Goal: Task Accomplishment & Management: Manage account settings

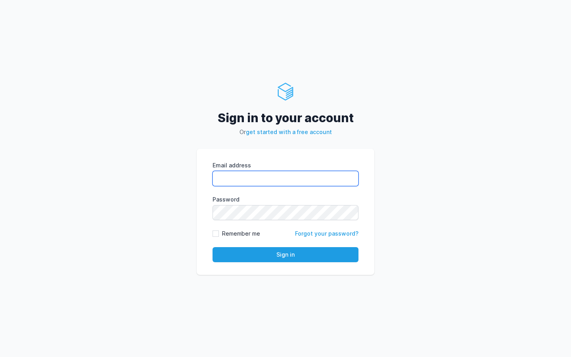
click at [248, 178] on input "Email address" at bounding box center [286, 178] width 146 height 15
type input "kiran@cied.in"
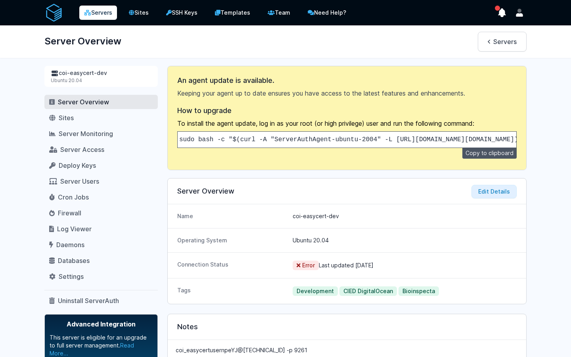
click at [98, 13] on link "Servers" at bounding box center [98, 13] width 38 height 14
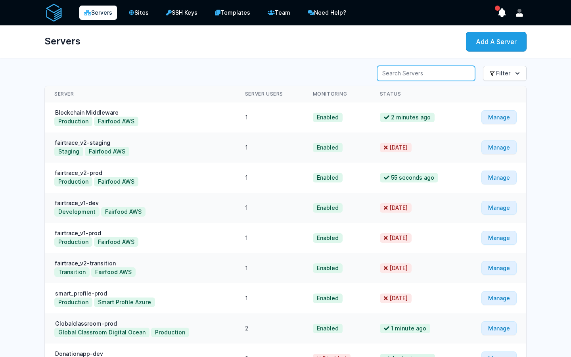
click at [438, 76] on input "Server Search" at bounding box center [426, 73] width 98 height 15
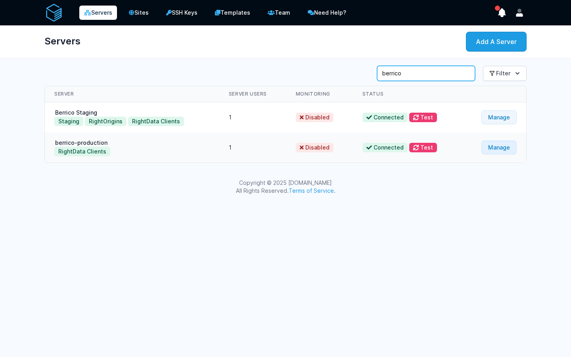
type input "berrico"
click at [497, 120] on link "Manage" at bounding box center [499, 117] width 35 height 14
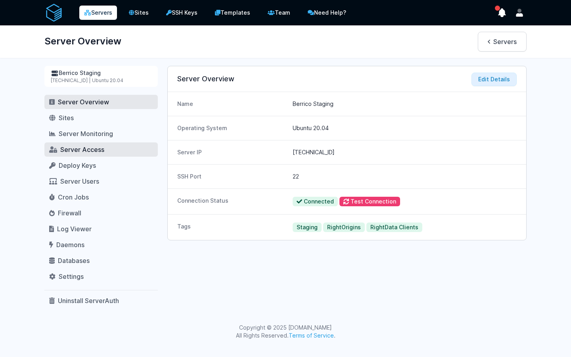
click at [82, 148] on span "Server Access" at bounding box center [82, 150] width 44 height 8
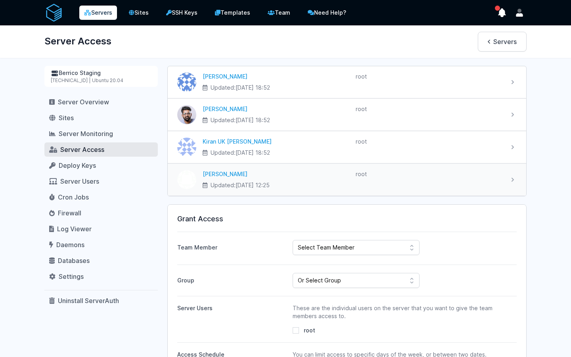
click at [514, 175] on div "ahdil latheef Updated: 2025-10-09 at 12:25 root" at bounding box center [347, 180] width 359 height 32
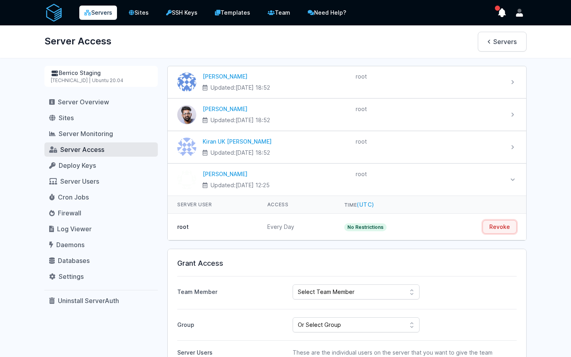
click at [499, 226] on button "Revoke" at bounding box center [500, 226] width 34 height 13
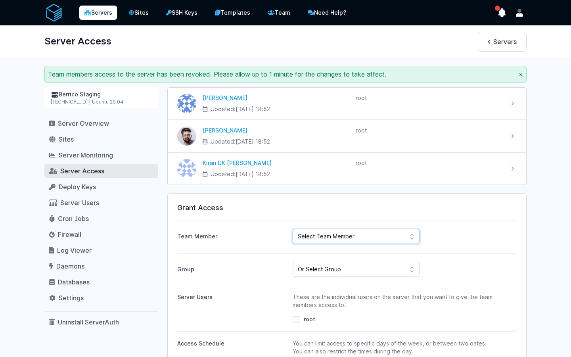
click at [344, 241] on select "Select Team Member [PERSON_NAME] Kiran UK [PERSON_NAME] ahdil [PERSON_NAME] [PE…" at bounding box center [356, 236] width 127 height 15
select select "443"
click at [293, 229] on select "Select Team Member [PERSON_NAME] Kiran UK [PERSON_NAME] ahdil [PERSON_NAME] [PE…" at bounding box center [356, 236] width 127 height 15
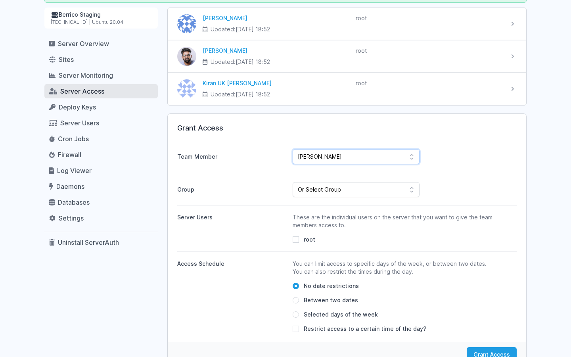
scroll to position [81, 0]
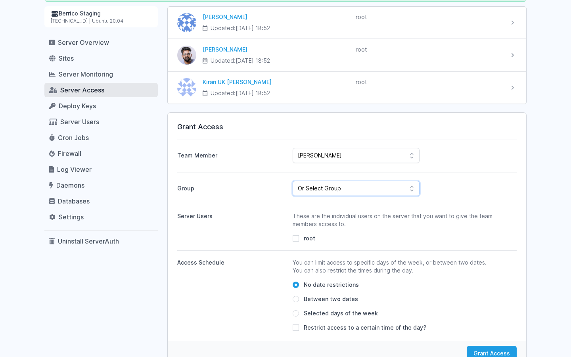
click at [375, 184] on select "Or Select Group Fairfood Smartprofile CIED Inhouse Bioinspecta NGS CBSOFT Audit…" at bounding box center [356, 188] width 127 height 15
select select "162"
click at [293, 181] on select "Or Select Group Fairfood Smartprofile CIED Inhouse Bioinspecta NGS CBSOFT Audit…" at bounding box center [356, 188] width 127 height 15
click at [299, 239] on div "root" at bounding box center [394, 239] width 203 height 8
click at [298, 237] on input "root" at bounding box center [296, 238] width 6 height 6
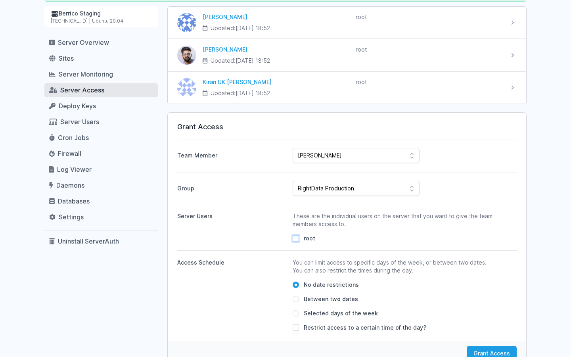
checkbox input "true"
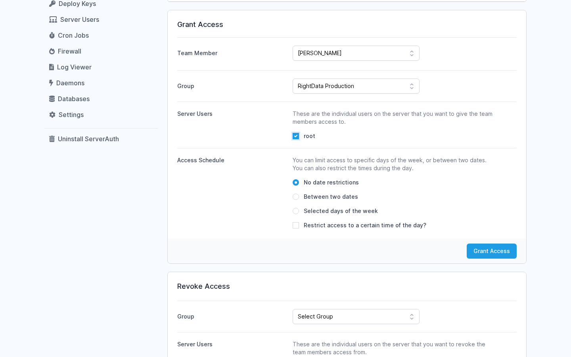
scroll to position [271, 0]
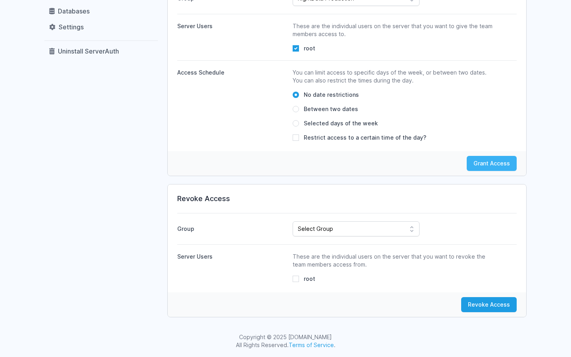
click at [494, 168] on button "Grant Access" at bounding box center [492, 163] width 50 height 15
